Goal: Transaction & Acquisition: Purchase product/service

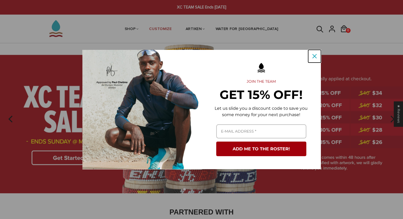
click at [315, 54] on icon "close icon" at bounding box center [315, 56] width 4 height 4
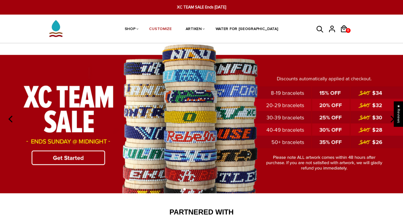
click at [320, 30] on icon at bounding box center [320, 29] width 7 height 7
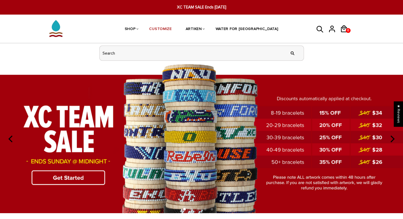
click at [258, 58] on input "header search" at bounding box center [202, 53] width 204 height 15
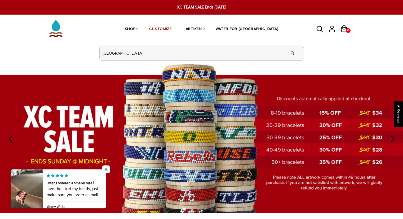
type input "chicago"
click at [287, 43] on input "" at bounding box center [292, 53] width 11 height 20
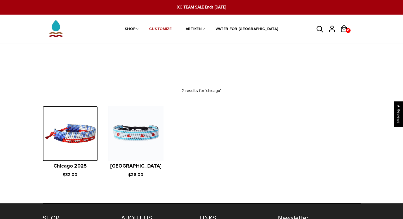
click at [71, 140] on img at bounding box center [70, 133] width 55 height 55
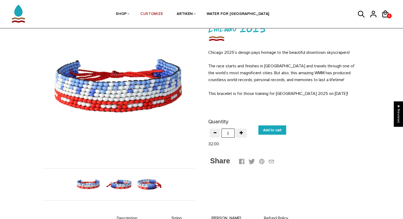
scroll to position [43, 0]
click at [122, 182] on img at bounding box center [118, 184] width 27 height 27
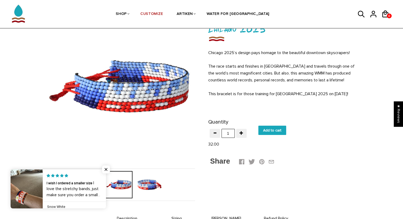
click at [153, 188] on img at bounding box center [149, 184] width 27 height 27
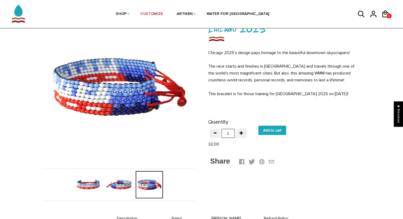
click at [88, 188] on img at bounding box center [88, 184] width 27 height 27
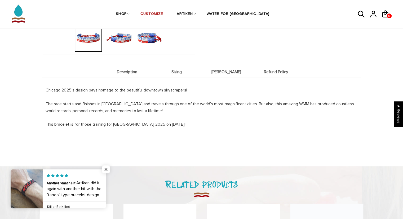
scroll to position [201, 0]
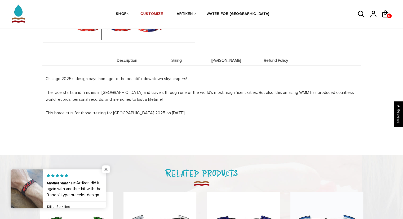
click at [128, 62] on span "Description" at bounding box center [127, 60] width 47 height 5
click at [176, 62] on span "Sizing" at bounding box center [176, 60] width 47 height 5
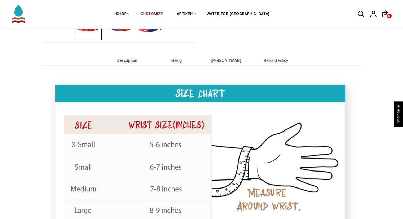
click at [228, 60] on span "[PERSON_NAME]" at bounding box center [226, 60] width 47 height 5
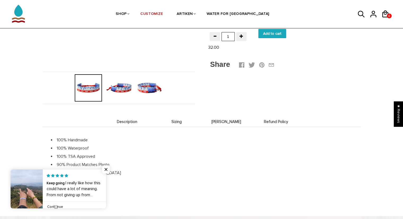
scroll to position [0, 0]
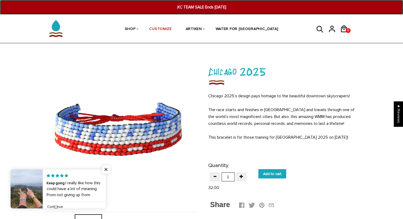
click at [197, 6] on span "XC TEAM SALE Ends [DATE]" at bounding box center [201, 7] width 155 height 6
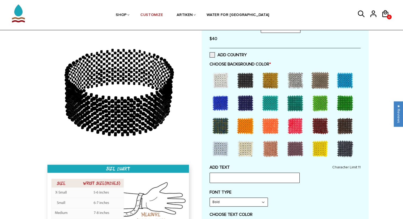
scroll to position [123, 0]
